Goal: Task Accomplishment & Management: Complete application form

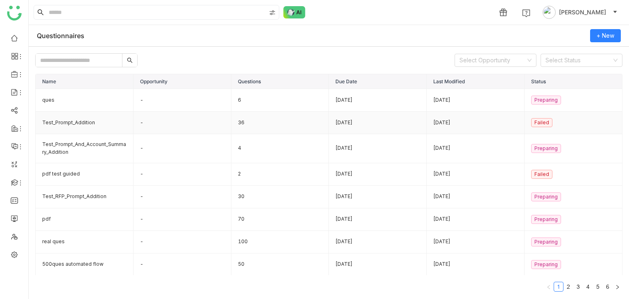
click at [97, 125] on td "Test_Prompt_Addition" at bounding box center [85, 122] width 98 height 23
click at [609, 40] on span "+ New" at bounding box center [606, 35] width 18 height 9
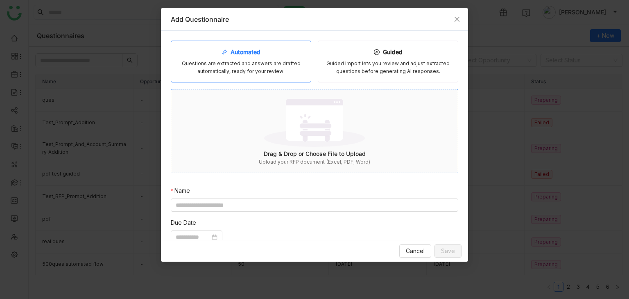
click at [294, 124] on img at bounding box center [314, 122] width 101 height 53
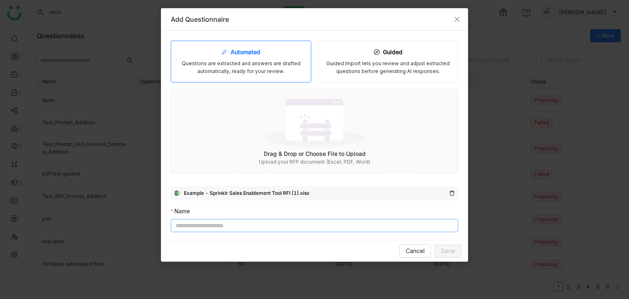
click at [426, 224] on input at bounding box center [314, 225] width 287 height 13
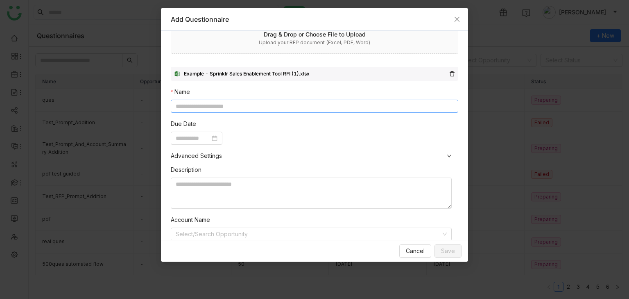
scroll to position [121, 0]
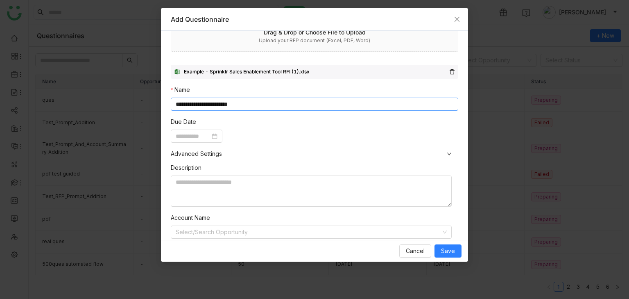
type input "**********"
click at [238, 133] on div at bounding box center [314, 135] width 287 height 13
click at [176, 133] on input at bounding box center [193, 135] width 34 height 9
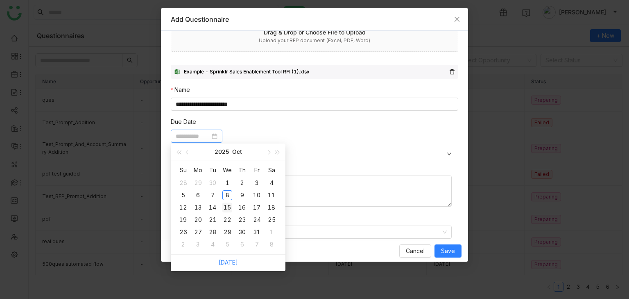
click at [230, 205] on div "15" at bounding box center [227, 207] width 10 height 10
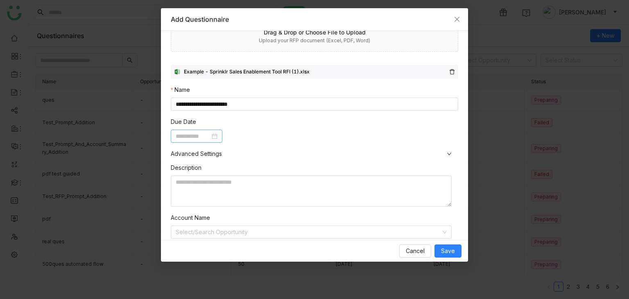
type input "**********"
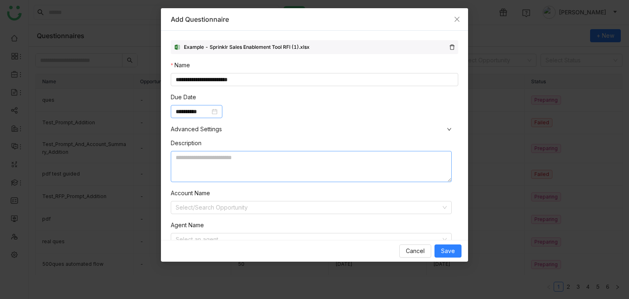
scroll to position [148, 0]
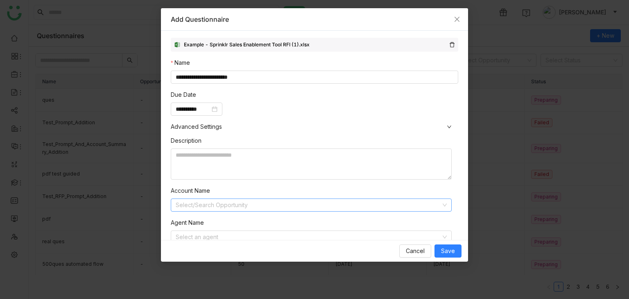
click at [291, 210] on input at bounding box center [308, 205] width 265 height 12
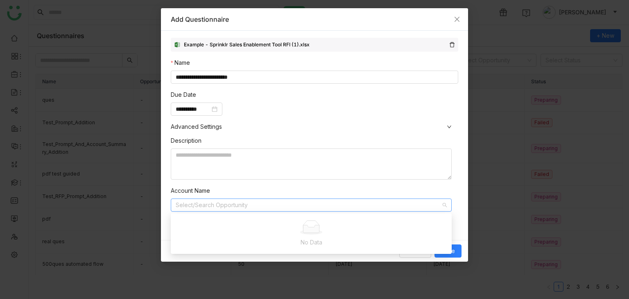
click at [283, 183] on div "Description Account Name Select/Search Opportunity Agent Name Select an agent" at bounding box center [314, 193] width 287 height 124
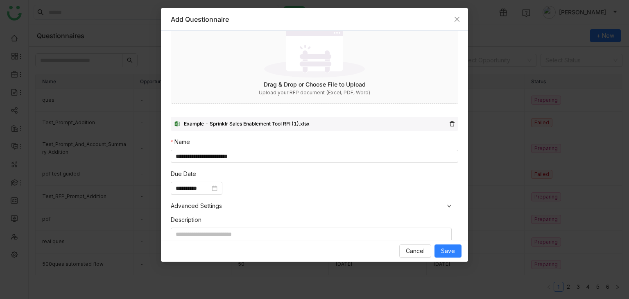
scroll to position [0, 0]
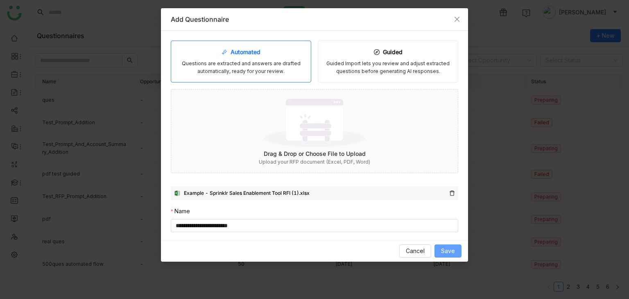
click at [443, 248] on span "Save" at bounding box center [448, 250] width 14 height 9
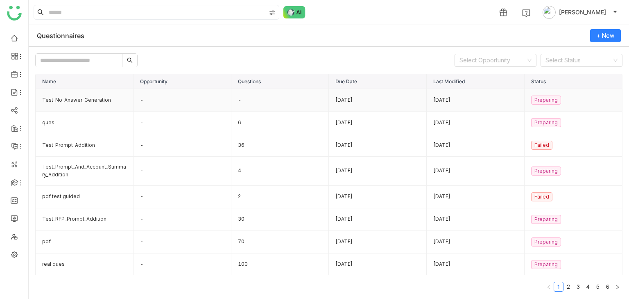
click at [114, 102] on td "Test_No_Answer_Generation" at bounding box center [85, 100] width 98 height 23
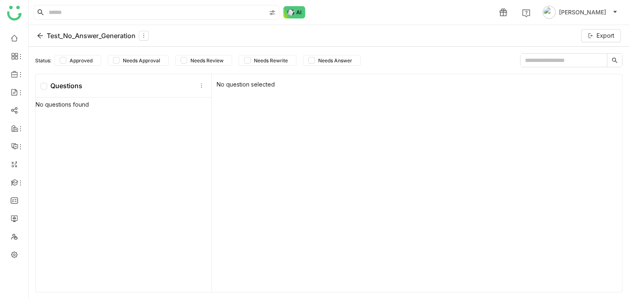
click at [42, 34] on icon at bounding box center [40, 35] width 7 height 7
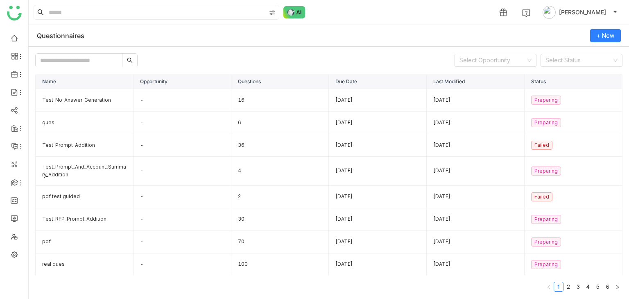
click at [364, 11] on div "1 Tanishq Jain" at bounding box center [329, 12] width 600 height 25
click at [609, 36] on span "+ New" at bounding box center [606, 35] width 18 height 9
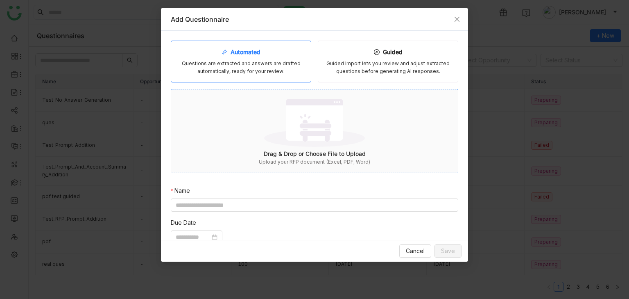
click at [270, 117] on img at bounding box center [314, 122] width 101 height 53
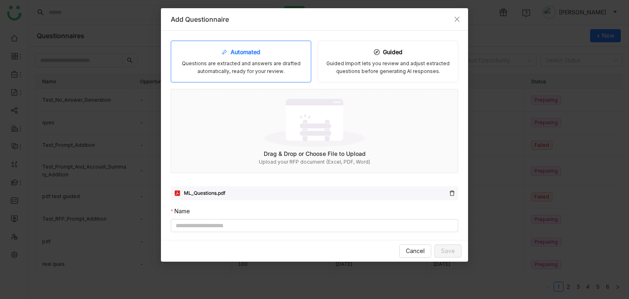
click at [219, 206] on nz-form-item "Name" at bounding box center [314, 218] width 287 height 25
click at [218, 229] on input at bounding box center [314, 225] width 287 height 13
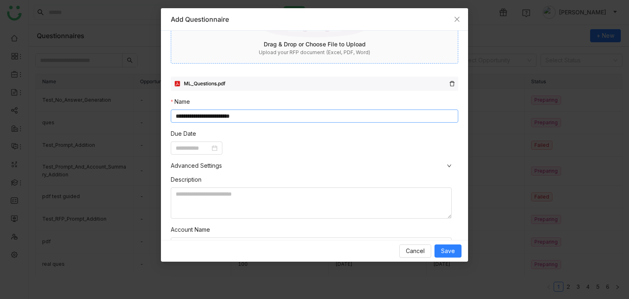
scroll to position [110, 0]
type input "**********"
click at [196, 140] on nz-form-item "Due Date" at bounding box center [314, 141] width 287 height 25
click at [196, 143] on input at bounding box center [193, 147] width 34 height 9
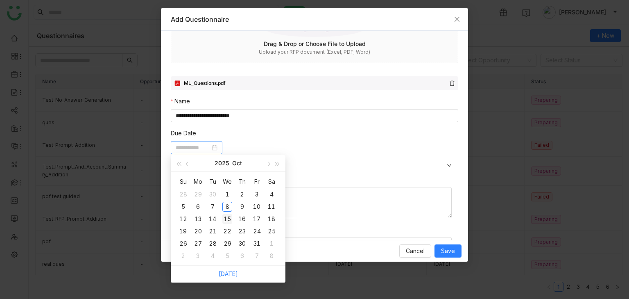
click at [230, 222] on div "15" at bounding box center [227, 219] width 10 height 10
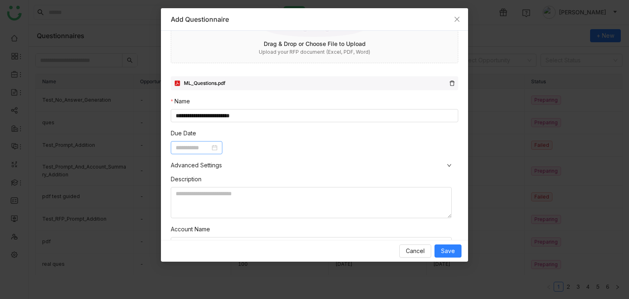
type input "**********"
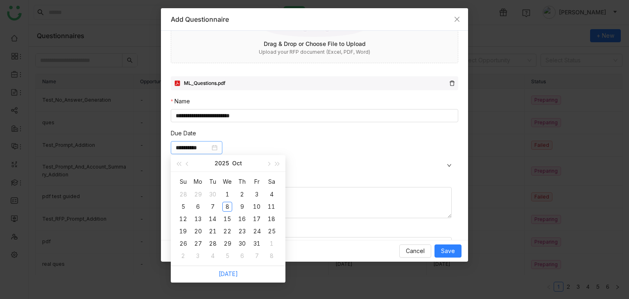
click at [264, 162] on span "Advanced Settings" at bounding box center [314, 165] width 287 height 9
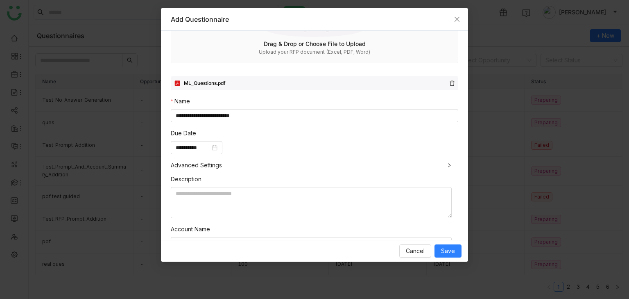
scroll to position [50, 0]
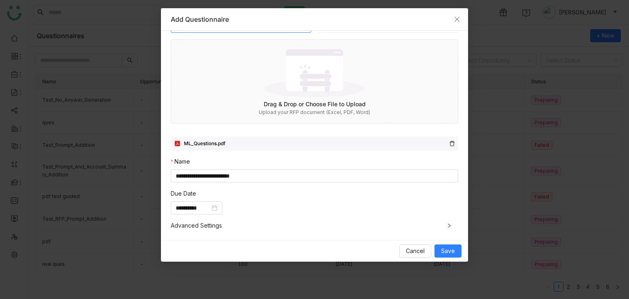
click at [276, 201] on nz-form-item "**********" at bounding box center [314, 201] width 287 height 25
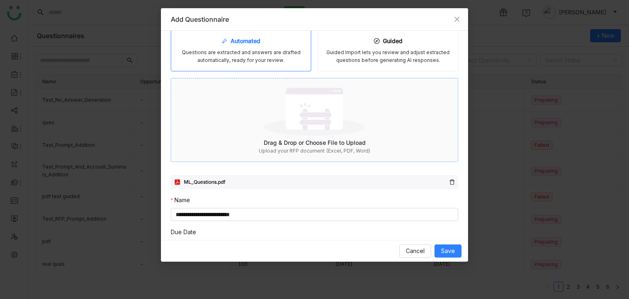
scroll to position [0, 0]
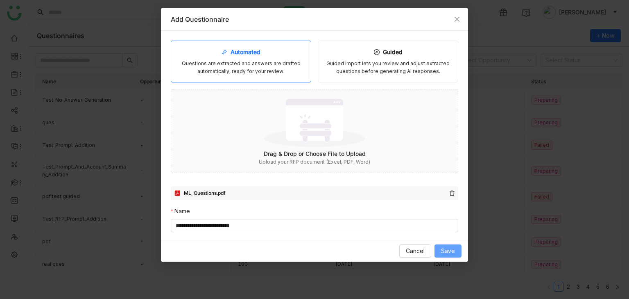
click at [451, 256] on button "Save" at bounding box center [447, 250] width 27 height 13
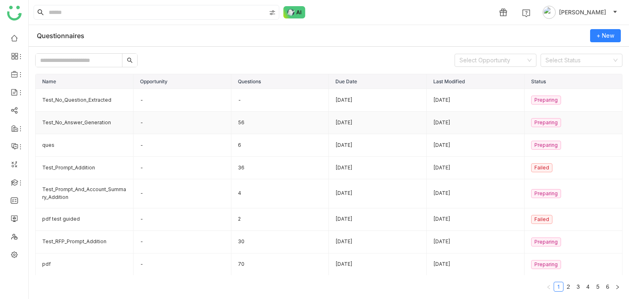
click at [100, 118] on td "Test_No_Answer_Generation" at bounding box center [85, 122] width 98 height 23
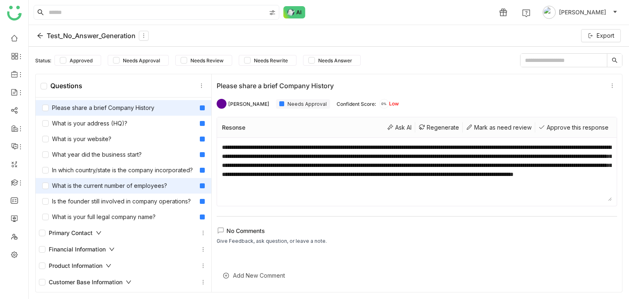
scroll to position [3, 0]
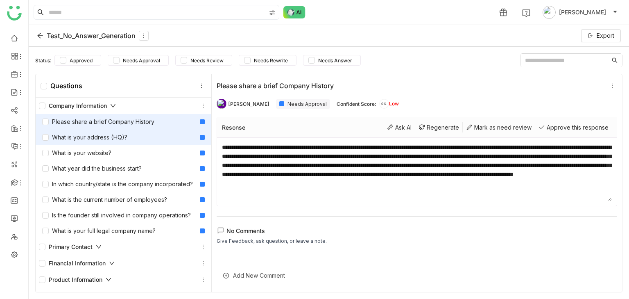
click at [120, 133] on div "What is your address (HQ)?" at bounding box center [84, 137] width 85 height 9
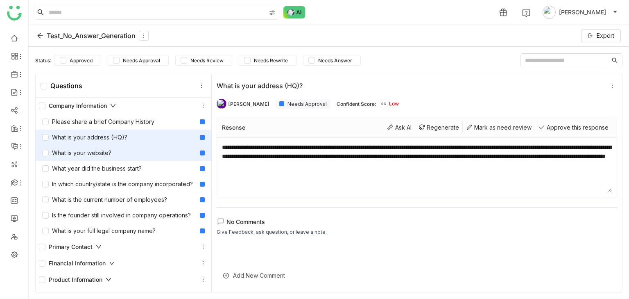
click at [133, 156] on div "What is your website?" at bounding box center [124, 153] width 176 height 16
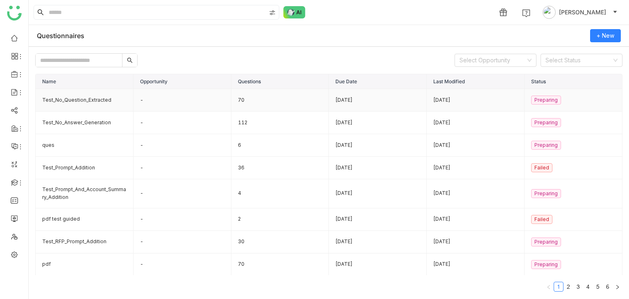
click at [84, 97] on td "Test_No_Question_Extracted" at bounding box center [85, 100] width 98 height 23
click at [82, 89] on td "Test_No_Question_Extracted" at bounding box center [85, 100] width 98 height 23
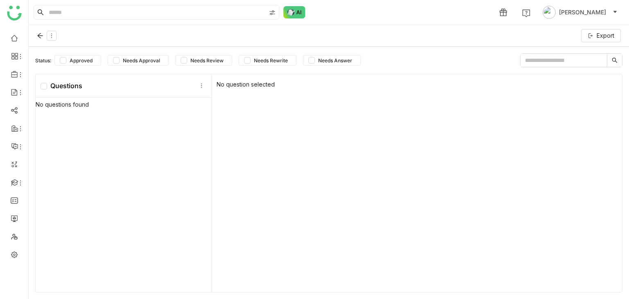
click at [82, 99] on div "No questions found" at bounding box center [124, 195] width 176 height 196
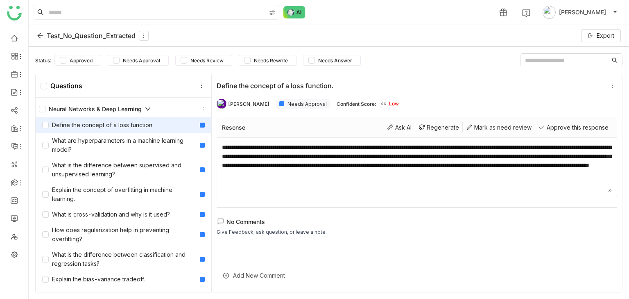
click at [289, 174] on textarea "**********" at bounding box center [417, 167] width 390 height 49
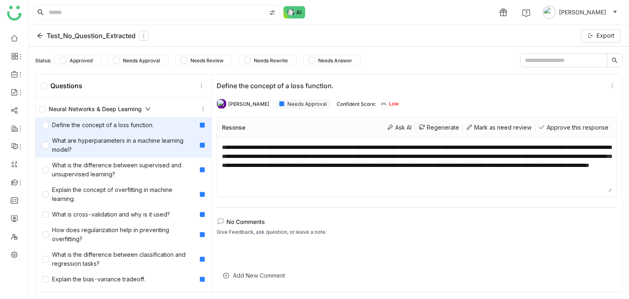
click at [128, 140] on div "What are hyperparameters in a machine learning model?" at bounding box center [119, 145] width 154 height 18
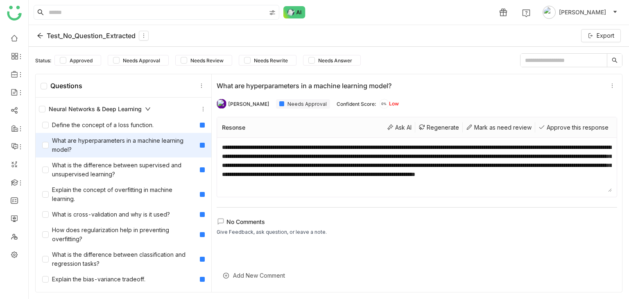
click at [127, 155] on div "What are hyperparameters in a machine learning model?" at bounding box center [124, 145] width 176 height 25
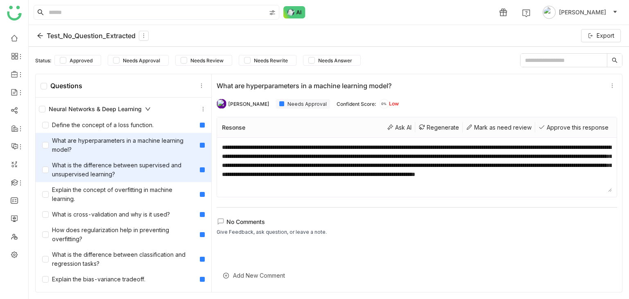
click at [127, 159] on div "What is the difference between supervised and unsupervised learning?" at bounding box center [124, 169] width 176 height 25
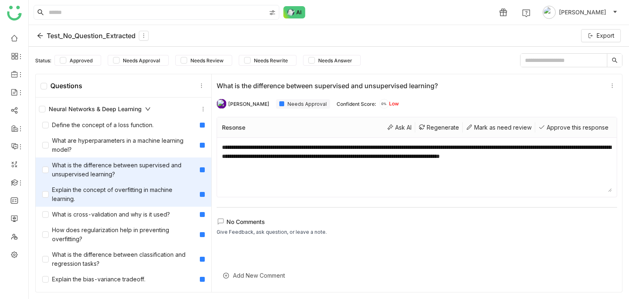
click at [127, 187] on div "Explain the concept of overfitting in machine learning." at bounding box center [119, 194] width 154 height 18
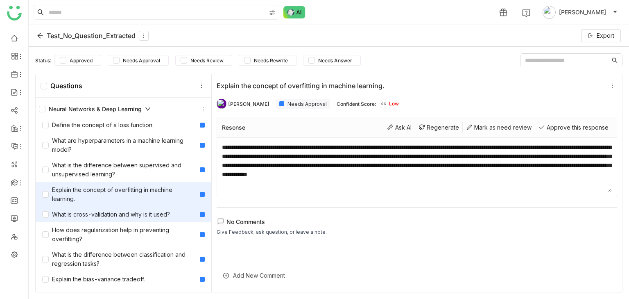
click at [129, 210] on div "What is cross-validation and why is it used?" at bounding box center [106, 214] width 128 height 9
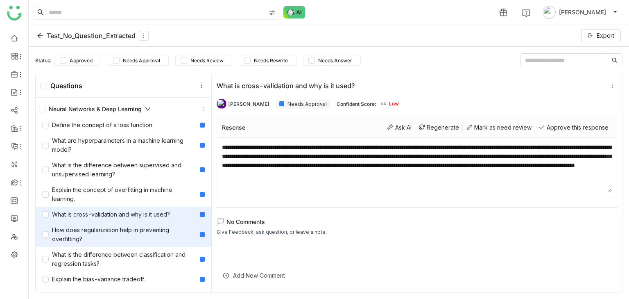
click at [132, 225] on div "How does regularization help in preventing overfitting?" at bounding box center [119, 234] width 154 height 18
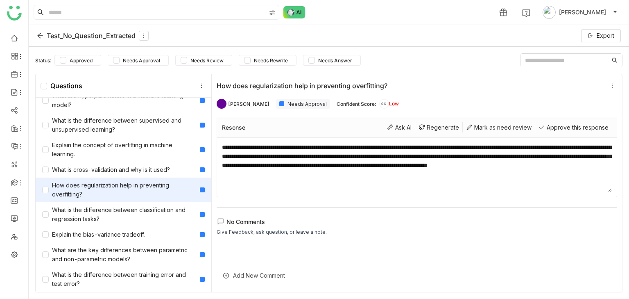
scroll to position [46, 0]
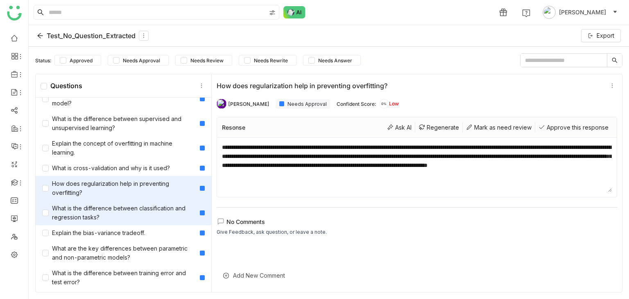
click at [132, 219] on div "What is the difference between classification and regression tasks?" at bounding box center [119, 213] width 154 height 18
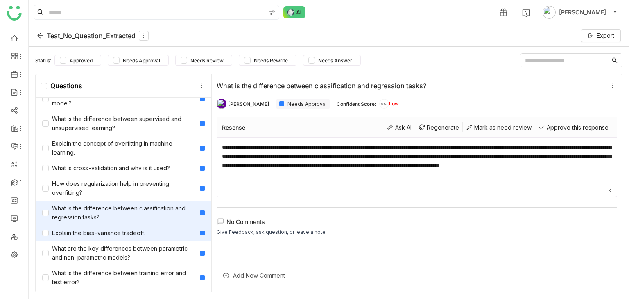
click at [133, 236] on div "Explain the bias-variance tradeoff." at bounding box center [93, 232] width 103 height 9
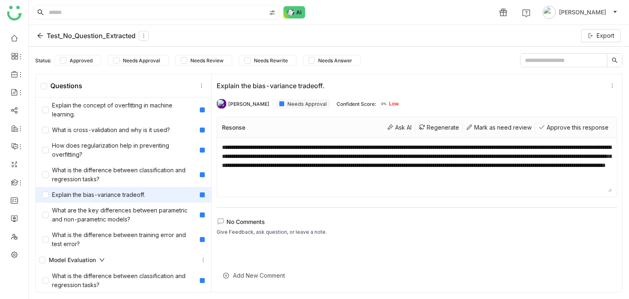
scroll to position [85, 0]
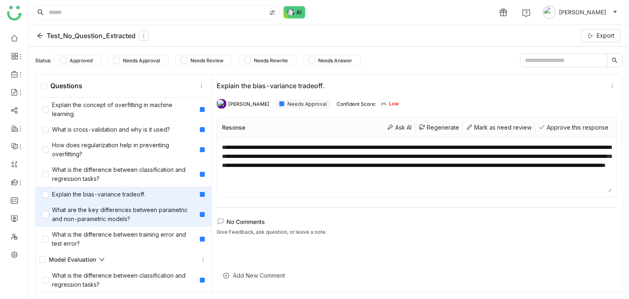
click at [133, 204] on div "What are the key differences between parametric and non-parametric models?" at bounding box center [124, 214] width 176 height 25
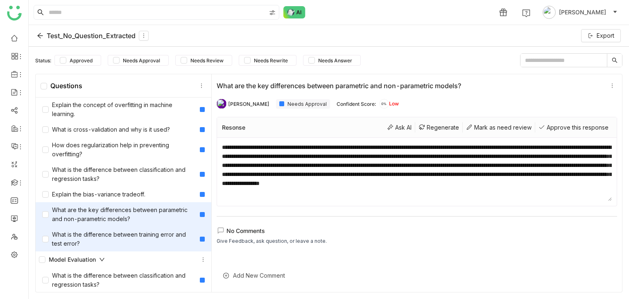
click at [136, 240] on div "What is the difference between training error and test error?" at bounding box center [119, 239] width 154 height 18
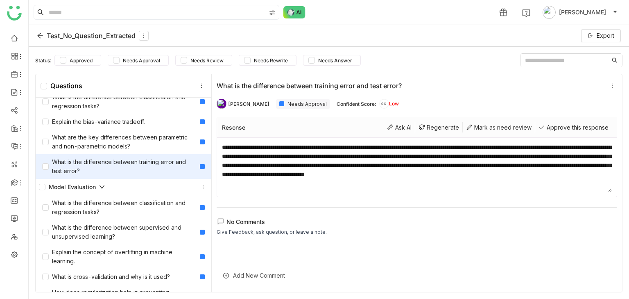
scroll to position [158, 0]
click at [134, 188] on div "Model Evaluation" at bounding box center [123, 186] width 169 height 10
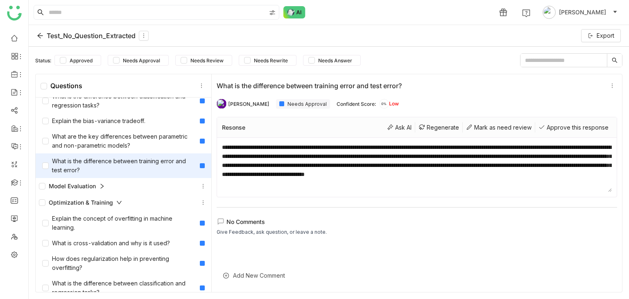
click at [127, 183] on div "Model Evaluation" at bounding box center [123, 186] width 169 height 10
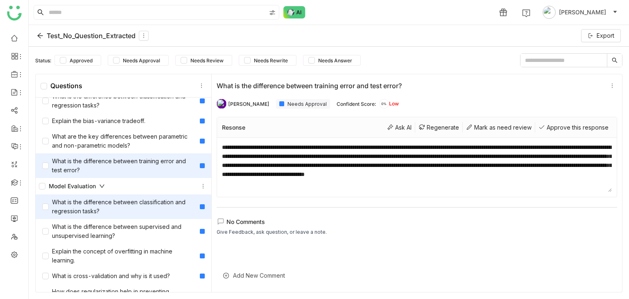
click at [138, 201] on div "What is the difference between classification and regression tasks?" at bounding box center [119, 206] width 154 height 18
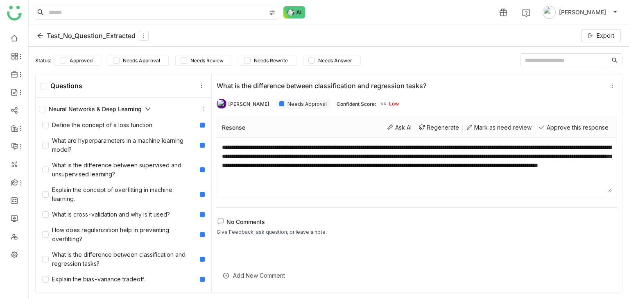
click at [279, 104] on div at bounding box center [281, 103] width 5 height 5
click at [286, 103] on div "Needs Approval" at bounding box center [303, 103] width 54 height 9
click at [609, 83] on icon at bounding box center [612, 86] width 9 height 6
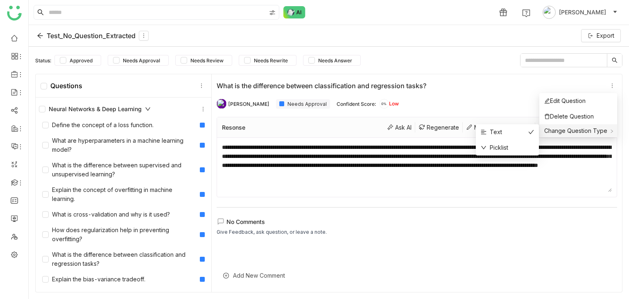
click at [575, 129] on span "Change Question Type" at bounding box center [575, 130] width 63 height 7
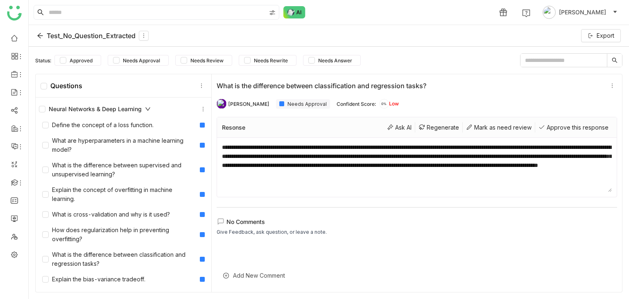
click at [500, 101] on div "Tanishq Jain Needs Approval Confident Score: 0% Low" at bounding box center [417, 103] width 400 height 16
click at [240, 219] on span "No Comments" at bounding box center [245, 221] width 38 height 7
click at [294, 208] on div "**********" at bounding box center [417, 182] width 410 height 217
click at [307, 156] on textarea "**********" at bounding box center [417, 167] width 390 height 49
click at [569, 126] on div "Approve this response" at bounding box center [573, 127] width 77 height 10
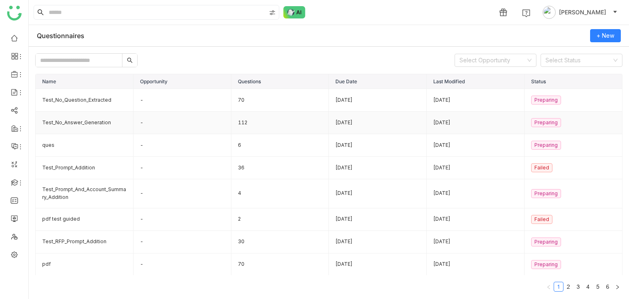
click at [104, 118] on td "Test_No_Answer_Generation" at bounding box center [85, 122] width 98 height 23
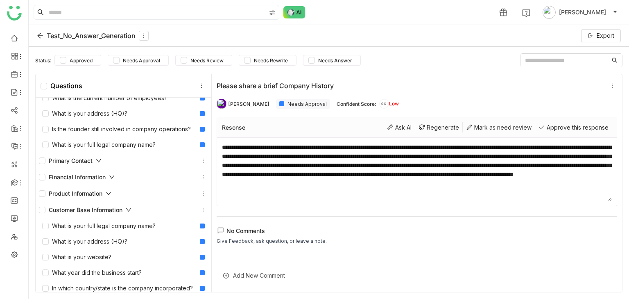
scroll to position [84, 0]
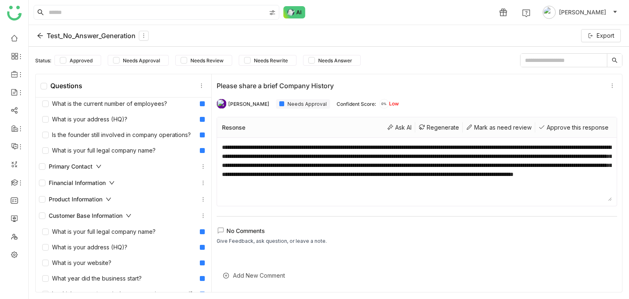
click at [115, 166] on div "Primary Contact" at bounding box center [123, 166] width 169 height 10
click at [100, 167] on icon at bounding box center [98, 166] width 3 height 5
click at [116, 165] on div "Primary Contact" at bounding box center [123, 166] width 169 height 10
click at [68, 164] on div "Primary Contact" at bounding box center [70, 166] width 63 height 9
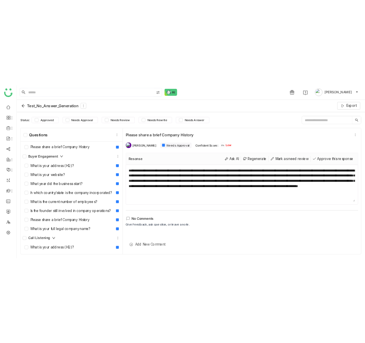
scroll to position [0, 0]
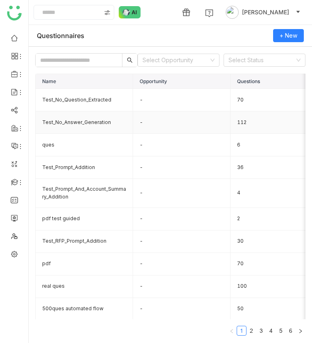
click at [95, 120] on td "Test_No_Answer_Generation" at bounding box center [84, 122] width 97 height 23
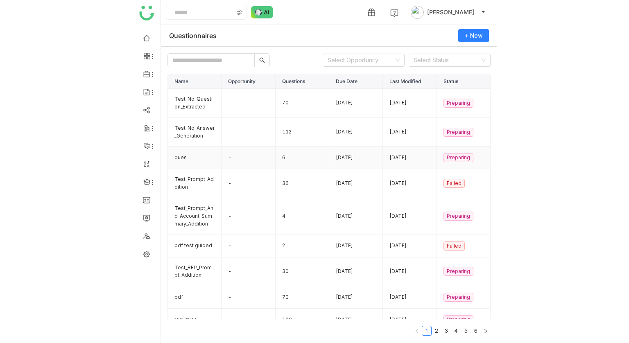
scroll to position [10, 0]
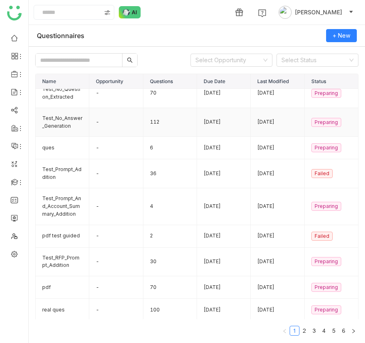
click at [58, 131] on td "Test_No_Answer_Generation" at bounding box center [63, 122] width 54 height 29
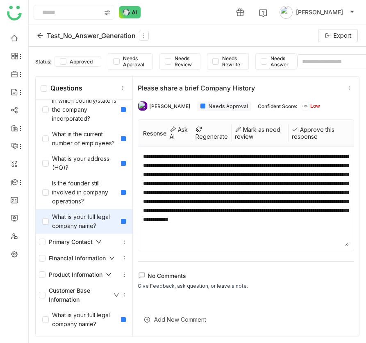
scroll to position [99, 0]
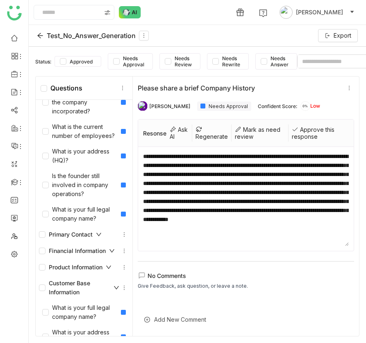
click at [99, 233] on icon at bounding box center [99, 235] width 6 height 6
click at [99, 233] on icon at bounding box center [98, 234] width 3 height 5
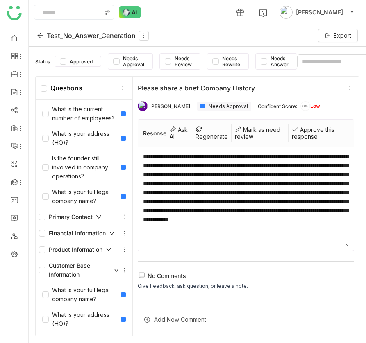
click at [113, 233] on icon at bounding box center [111, 233] width 5 height 3
click at [113, 233] on icon at bounding box center [112, 233] width 3 height 5
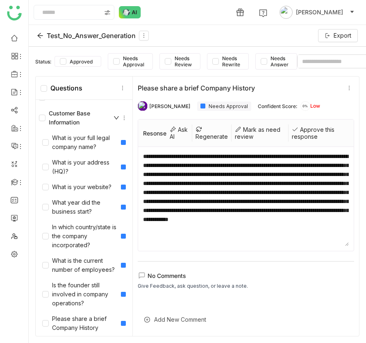
scroll to position [270, 0]
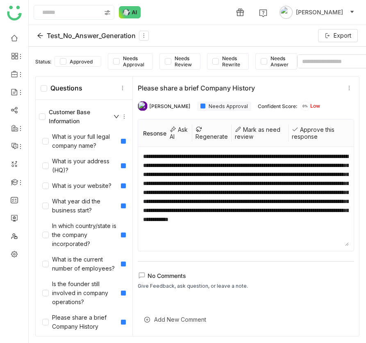
click at [215, 18] on div "1 Tanishq Jain" at bounding box center [197, 12] width 337 height 25
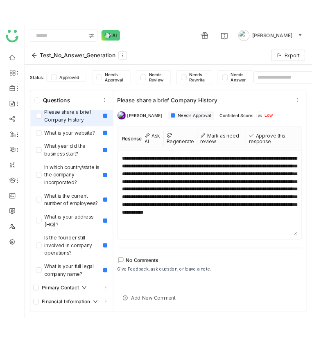
scroll to position [0, 0]
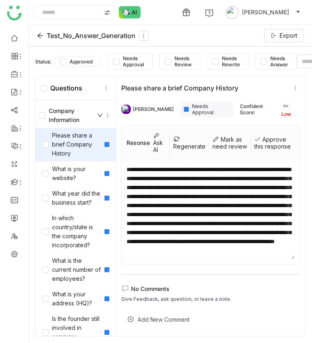
click at [146, 86] on div "Please share a brief Company History" at bounding box center [204, 88] width 166 height 8
click at [242, 88] on div "Please share a brief Company History" at bounding box center [204, 88] width 166 height 8
drag, startPoint x: 242, startPoint y: 88, endPoint x: 122, endPoint y: 83, distance: 120.9
click at [122, 83] on div "Please share a brief Company History" at bounding box center [210, 88] width 179 height 10
copy div "Please share a brief Company History"
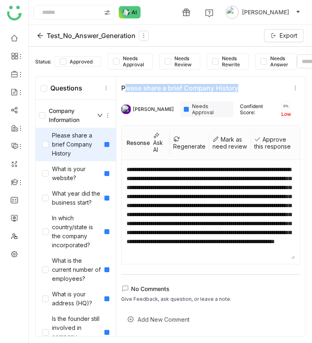
click at [168, 83] on div "Please share a brief Company History" at bounding box center [210, 88] width 179 height 10
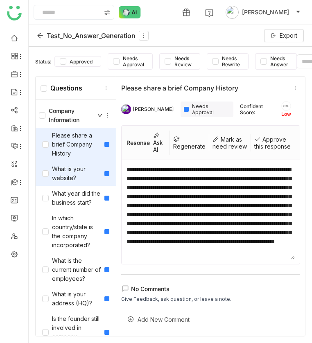
click at [69, 179] on div "What is your website?" at bounding box center [71, 174] width 59 height 18
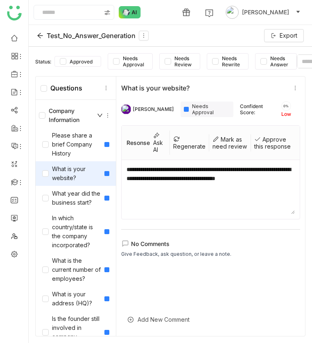
drag, startPoint x: 200, startPoint y: 86, endPoint x: 113, endPoint y: 82, distance: 87.3
click at [113, 82] on div "Questions Company Information Please share a brief Company History What is your…" at bounding box center [170, 206] width 270 height 260
click at [164, 86] on div "What is your website?" at bounding box center [204, 88] width 166 height 8
drag, startPoint x: 198, startPoint y: 85, endPoint x: 124, endPoint y: 83, distance: 73.7
click at [124, 83] on div "What is your website?" at bounding box center [210, 88] width 179 height 10
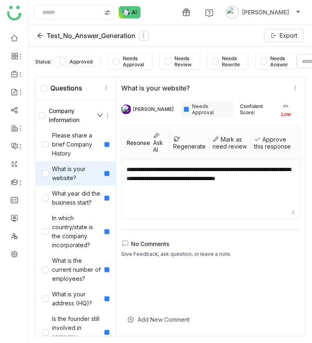
copy div "What is your website?"
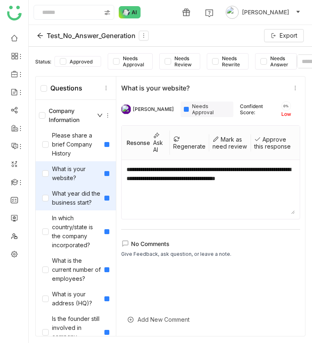
click at [61, 196] on div "What year did the business start?" at bounding box center [71, 198] width 59 height 18
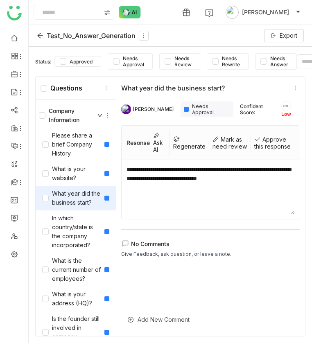
drag, startPoint x: 227, startPoint y: 85, endPoint x: 120, endPoint y: 86, distance: 106.9
click at [120, 86] on div "**********" at bounding box center [210, 207] width 189 height 260
copy div "What year did the business start?"
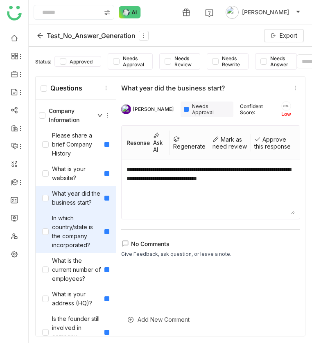
click at [70, 223] on div "In which country/state is the company incorporated?" at bounding box center [71, 232] width 59 height 36
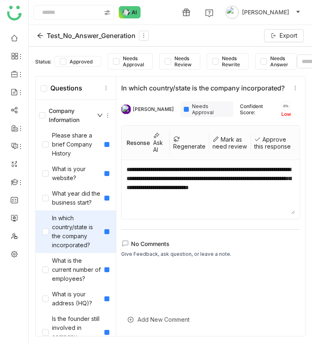
drag, startPoint x: 122, startPoint y: 87, endPoint x: 286, endPoint y: 86, distance: 164.6
click at [286, 86] on div "In which country/state is the company incorporated?" at bounding box center [204, 88] width 166 height 8
copy div "In which country/state is the company incorporated?"
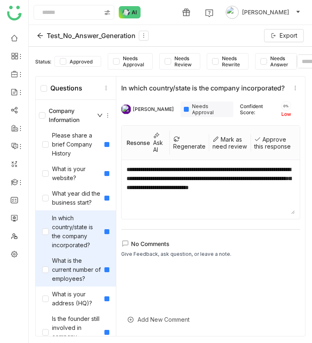
click at [70, 269] on div "What is the current number of employees?" at bounding box center [71, 269] width 59 height 27
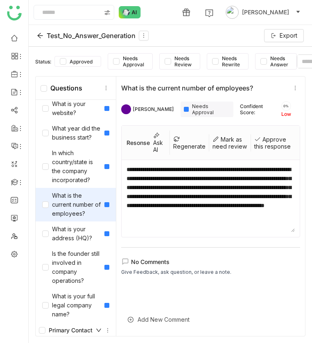
scroll to position [91, 0]
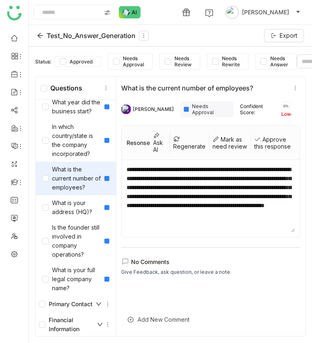
drag, startPoint x: 262, startPoint y: 88, endPoint x: 122, endPoint y: 86, distance: 140.5
click at [122, 86] on div "What is the current number of employees?" at bounding box center [204, 88] width 166 height 8
copy div "What is the current number of employees?"
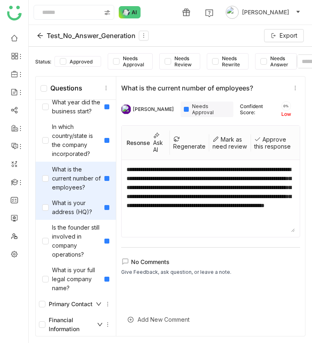
click at [70, 206] on div "What is your address (HQ)?" at bounding box center [71, 208] width 59 height 18
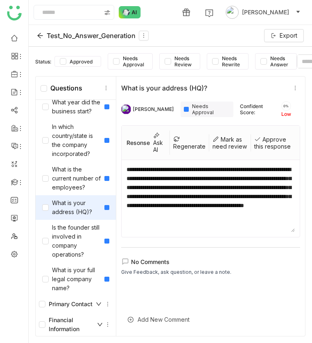
drag, startPoint x: 210, startPoint y: 85, endPoint x: 120, endPoint y: 84, distance: 90.9
click at [120, 84] on div "**********" at bounding box center [210, 207] width 189 height 260
copy div "What is your address (HQ)?"
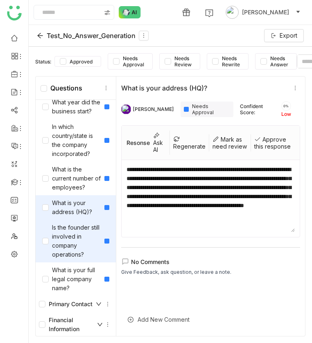
click at [75, 237] on div "Is the founder still involved in company operations?" at bounding box center [71, 241] width 59 height 36
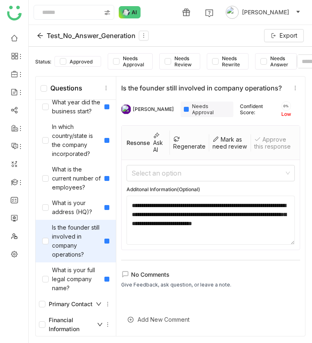
drag, startPoint x: 283, startPoint y: 86, endPoint x: 126, endPoint y: 83, distance: 157.3
click at [126, 83] on div "Is the founder still involved in company operations?" at bounding box center [210, 88] width 179 height 10
copy div "Is the founder still involved in company operations?"
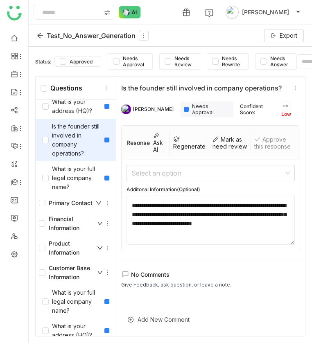
scroll to position [195, 0]
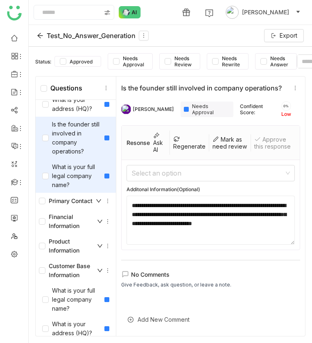
click at [68, 179] on div "What is your full legal company name?" at bounding box center [71, 176] width 59 height 27
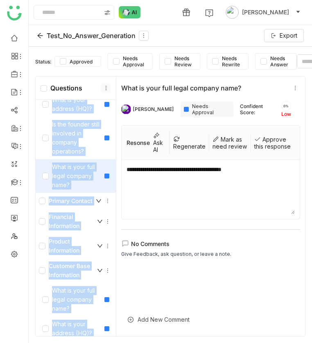
drag, startPoint x: 245, startPoint y: 84, endPoint x: 102, endPoint y: 86, distance: 142.9
click at [102, 86] on div "Questions Company Information Please share a brief Company History What is your…" at bounding box center [170, 206] width 270 height 260
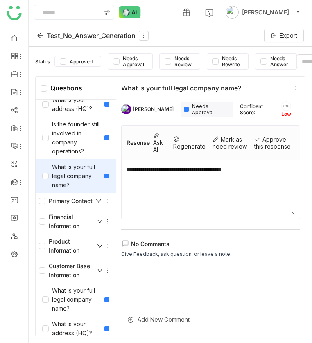
click at [226, 86] on div "What is your full legal company name?" at bounding box center [204, 88] width 166 height 8
drag, startPoint x: 253, startPoint y: 85, endPoint x: 120, endPoint y: 86, distance: 132.7
click at [120, 86] on div "**********" at bounding box center [210, 207] width 189 height 260
copy div "What is your full legal company name?"
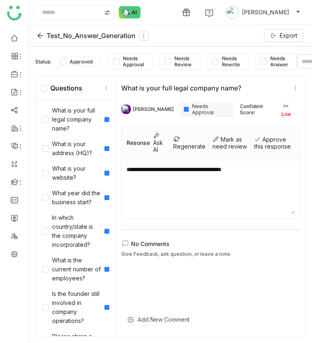
scroll to position [339, 0]
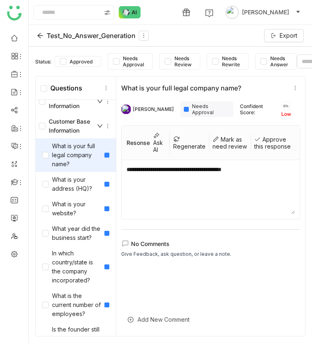
click at [74, 155] on div "What is your full legal company name?" at bounding box center [71, 155] width 59 height 27
drag, startPoint x: 247, startPoint y: 84, endPoint x: 122, endPoint y: 82, distance: 125.3
click at [122, 82] on div "**********" at bounding box center [210, 207] width 189 height 260
copy div "What is your full legal company name?"
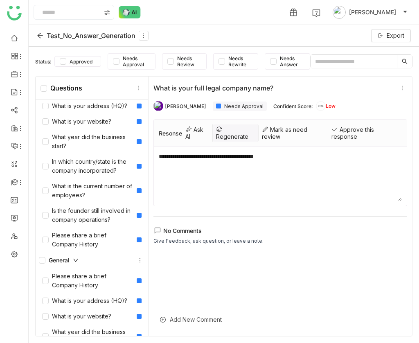
scroll to position [201, 0]
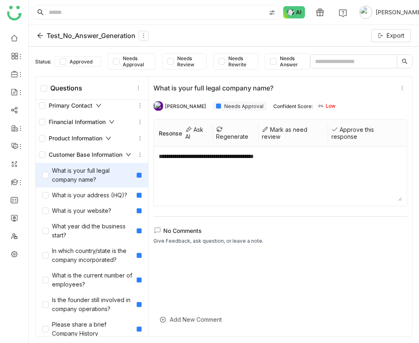
click at [217, 205] on div "**********" at bounding box center [280, 176] width 253 height 59
click at [86, 193] on div "What is your address (HQ)?" at bounding box center [84, 195] width 85 height 9
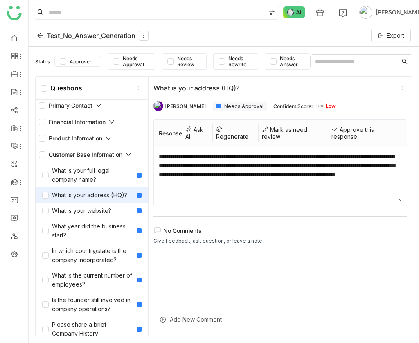
drag, startPoint x: 254, startPoint y: 87, endPoint x: 156, endPoint y: 87, distance: 98.7
click at [156, 87] on div "What is your address (HQ)?" at bounding box center [274, 88] width 241 height 8
copy div "What is your address (HQ)?"
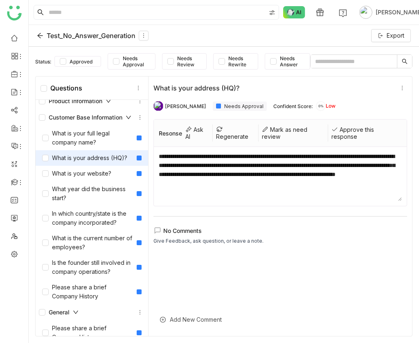
click at [219, 82] on div "**********" at bounding box center [281, 207] width 264 height 260
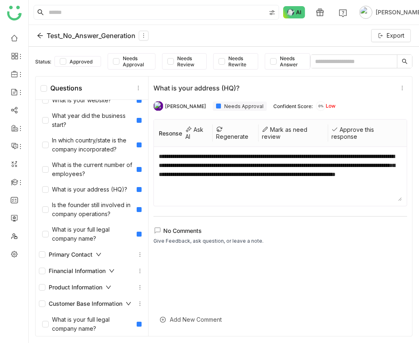
scroll to position [0, 0]
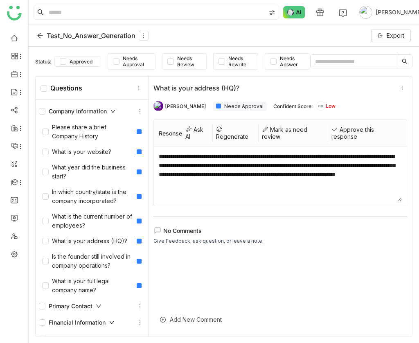
click at [113, 112] on icon at bounding box center [113, 111] width 5 height 3
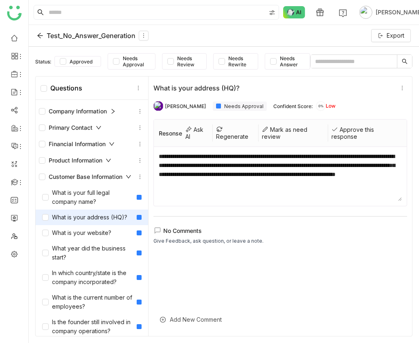
click at [124, 173] on div "Customer Base Information" at bounding box center [85, 176] width 93 height 9
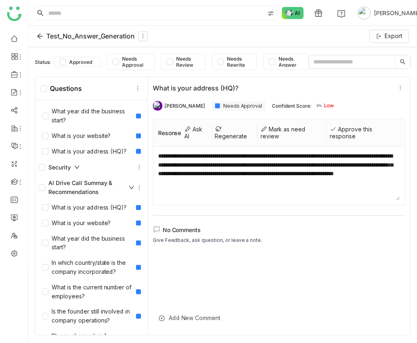
scroll to position [2230, 0]
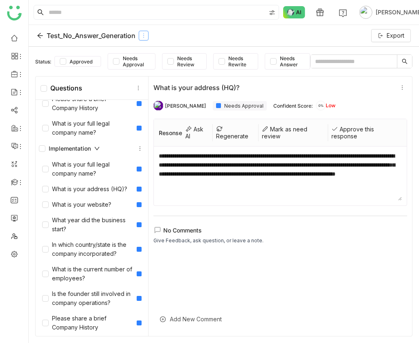
click at [144, 37] on icon at bounding box center [144, 36] width 6 height 6
click at [145, 69] on div "Delete" at bounding box center [145, 70] width 40 height 16
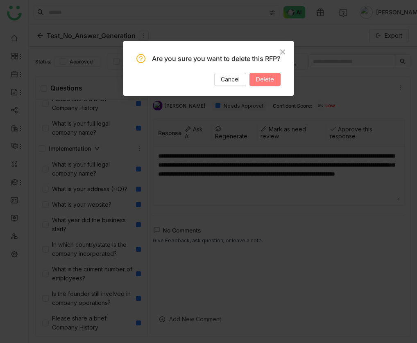
click at [256, 86] on button "Delete" at bounding box center [264, 79] width 31 height 13
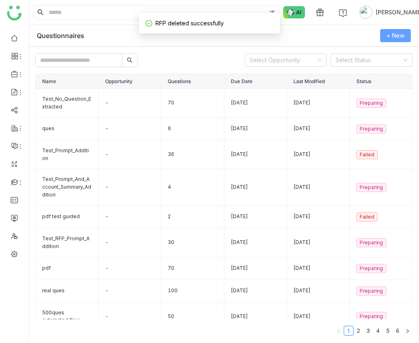
click at [390, 35] on span "+ New" at bounding box center [396, 35] width 18 height 9
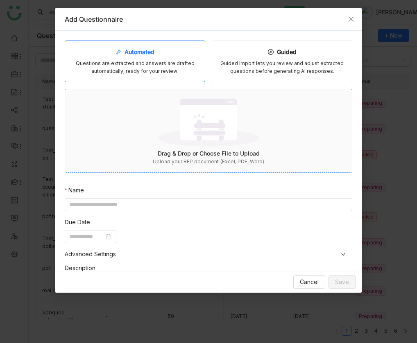
click at [130, 135] on div "Drag & Drop or Choose File to Upload Upload your RFP document (Excel, PDF, Word)" at bounding box center [208, 131] width 287 height 70
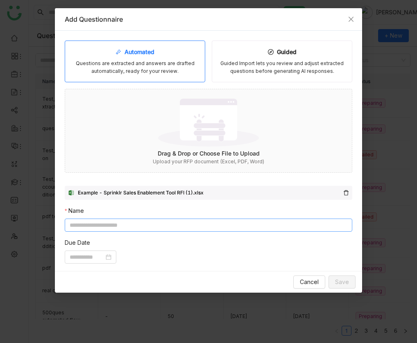
click at [156, 227] on input at bounding box center [208, 225] width 287 height 13
type input "**********"
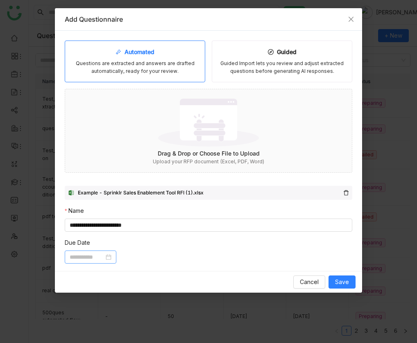
click at [99, 257] on input at bounding box center [87, 257] width 34 height 9
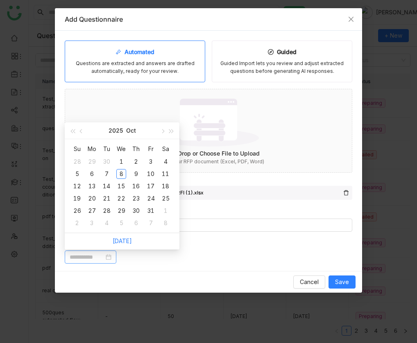
scroll to position [29, 0]
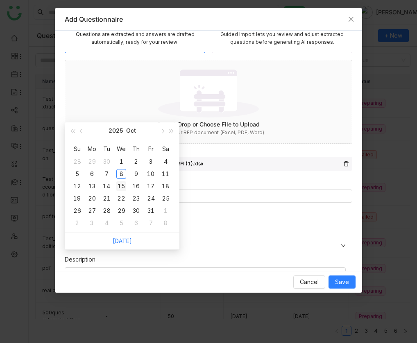
click at [122, 186] on div "15" at bounding box center [121, 186] width 10 height 10
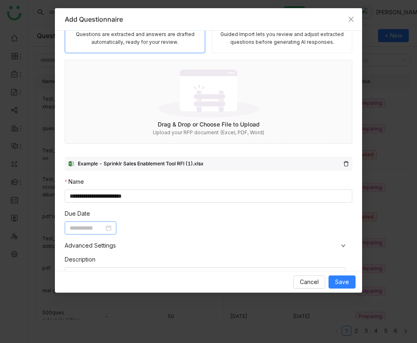
type input "**********"
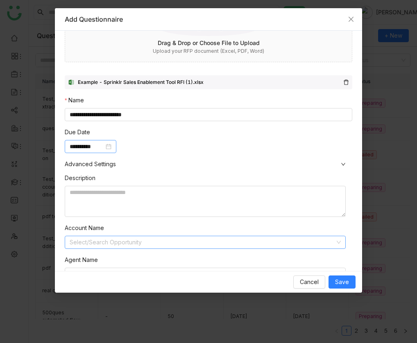
scroll to position [142, 0]
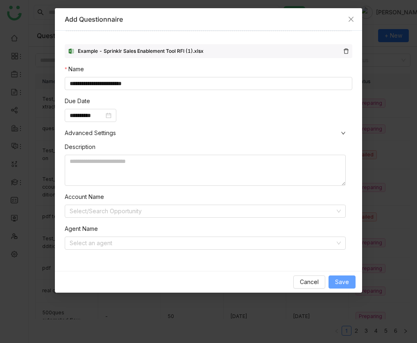
click at [348, 278] on span "Save" at bounding box center [342, 282] width 14 height 9
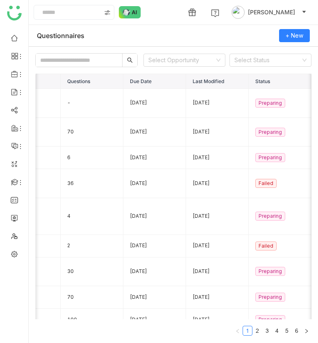
scroll to position [0, 0]
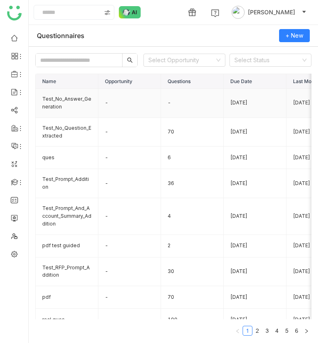
click at [61, 104] on td "Test_No_Answer_Generation" at bounding box center [67, 103] width 63 height 29
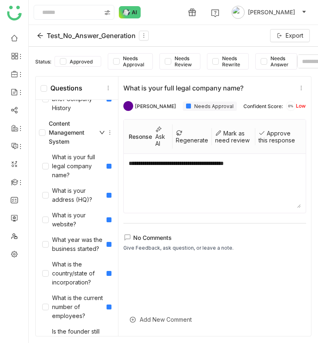
scroll to position [959, 0]
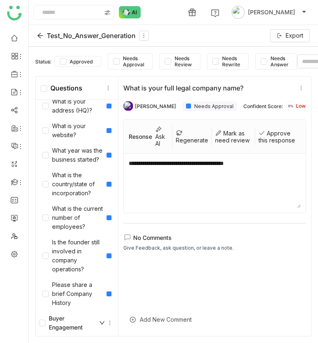
click at [79, 298] on div "Buyer Engagement" at bounding box center [72, 323] width 66 height 18
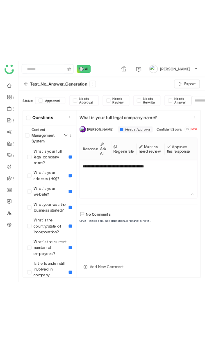
scroll to position [885, 0]
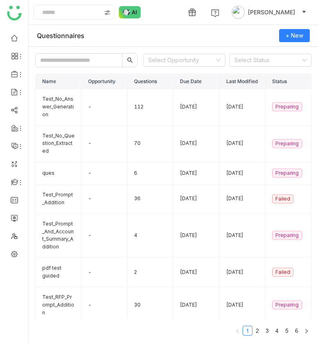
click at [98, 34] on div "Questionnaires + New" at bounding box center [173, 36] width 289 height 22
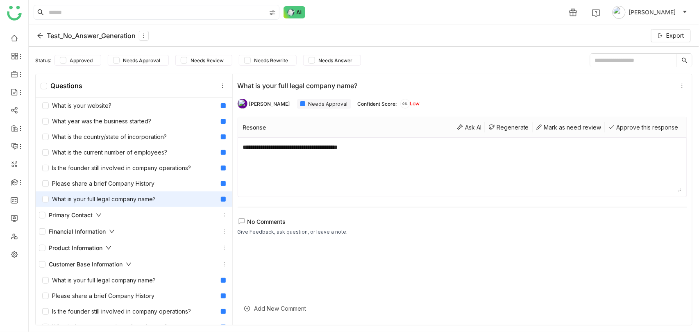
scroll to position [25, 0]
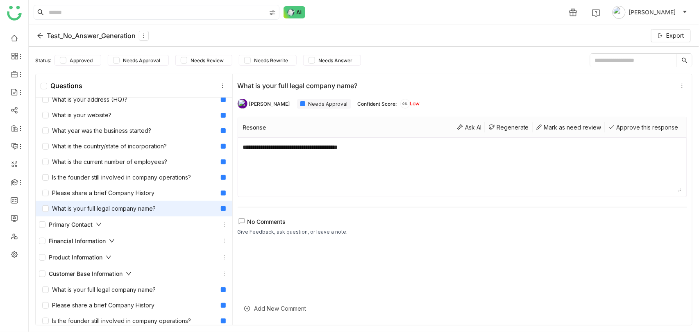
click at [269, 170] on textarea "**********" at bounding box center [462, 167] width 439 height 49
click at [145, 298] on div "Please share a brief Company History" at bounding box center [134, 305] width 197 height 16
